Goal: Task Accomplishment & Management: Use online tool/utility

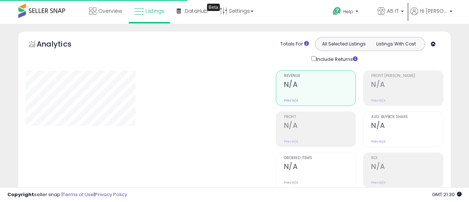
type input "*******"
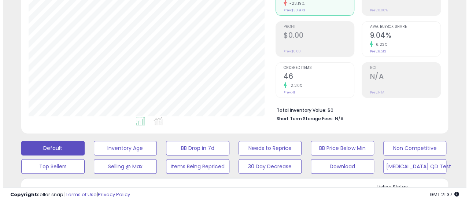
scroll to position [147, 0]
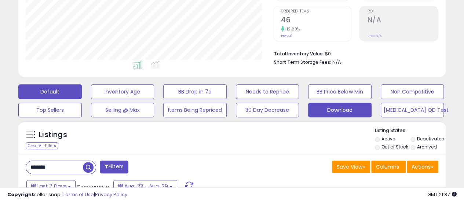
click at [332, 109] on button "Download" at bounding box center [339, 110] width 63 height 15
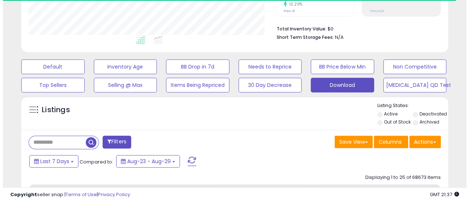
scroll to position [183, 0]
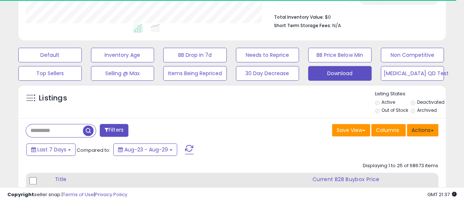
click at [426, 127] on button "Actions" at bounding box center [423, 130] width 32 height 12
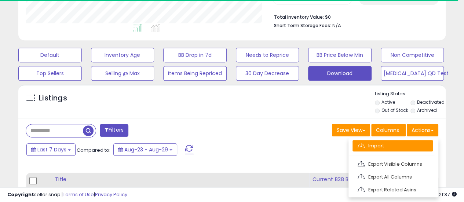
click at [418, 140] on link "Import" at bounding box center [392, 145] width 80 height 11
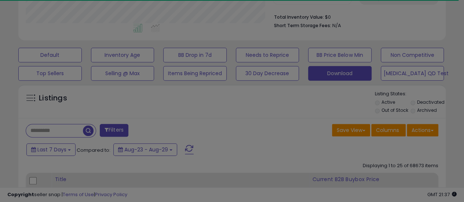
scroll to position [150, 250]
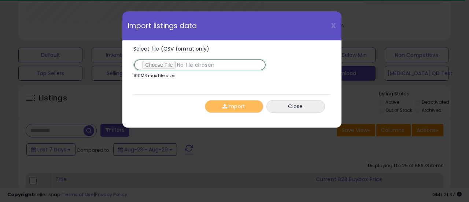
click at [157, 69] on input "Select file (CSV format only)" at bounding box center [199, 65] width 133 height 12
type input "**********"
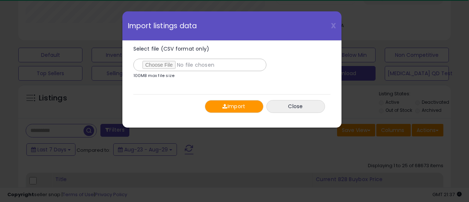
click at [243, 109] on button "Import" at bounding box center [234, 106] width 59 height 13
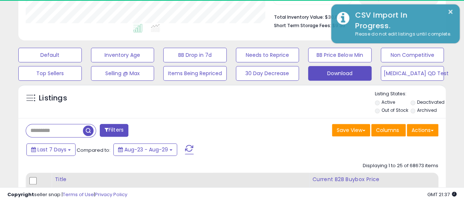
scroll to position [366539, 366442]
